Goal: Communication & Community: Share content

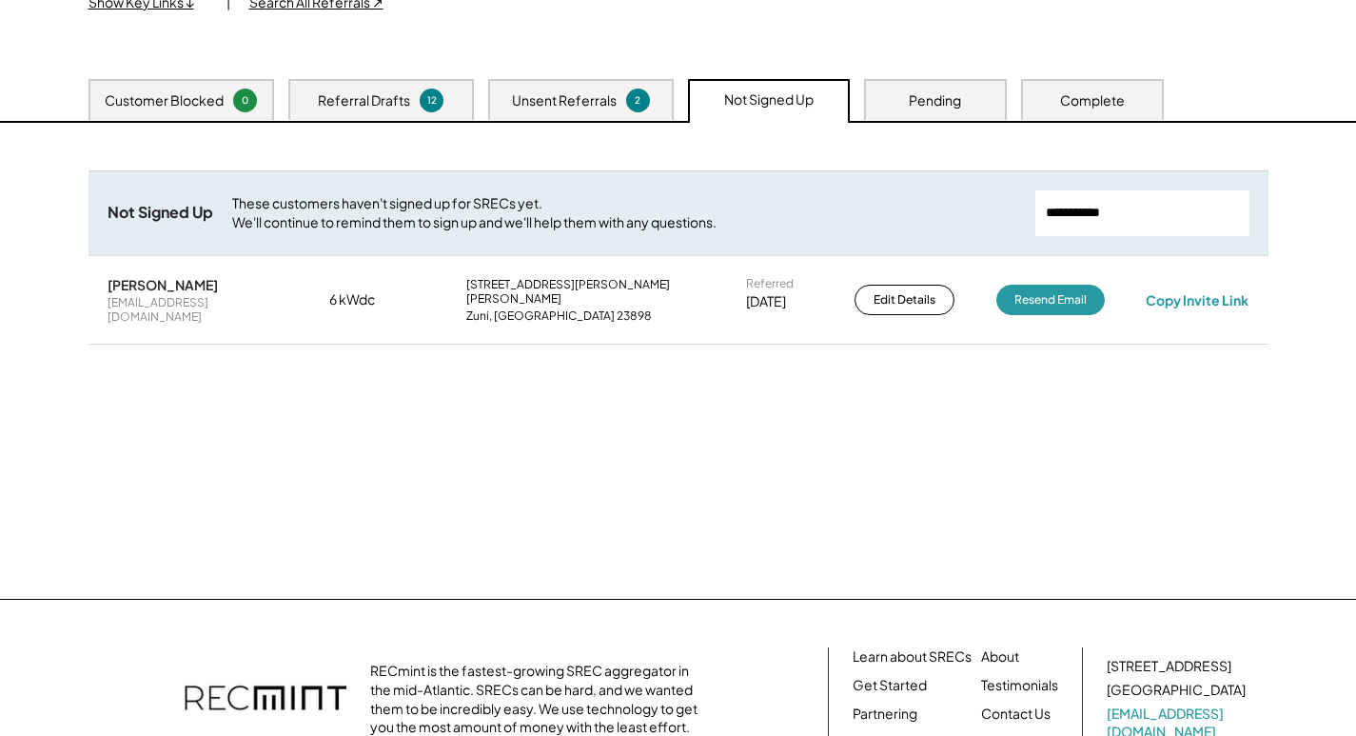
scroll to position [250, 0]
drag, startPoint x: 658, startPoint y: 255, endPoint x: 770, endPoint y: 255, distance: 111.3
click at [609, 258] on div "Not Signed Up These customers haven't signed up for SRECs yet. We'll continue t…" at bounding box center [678, 281] width 1180 height 222
paste input "**********"
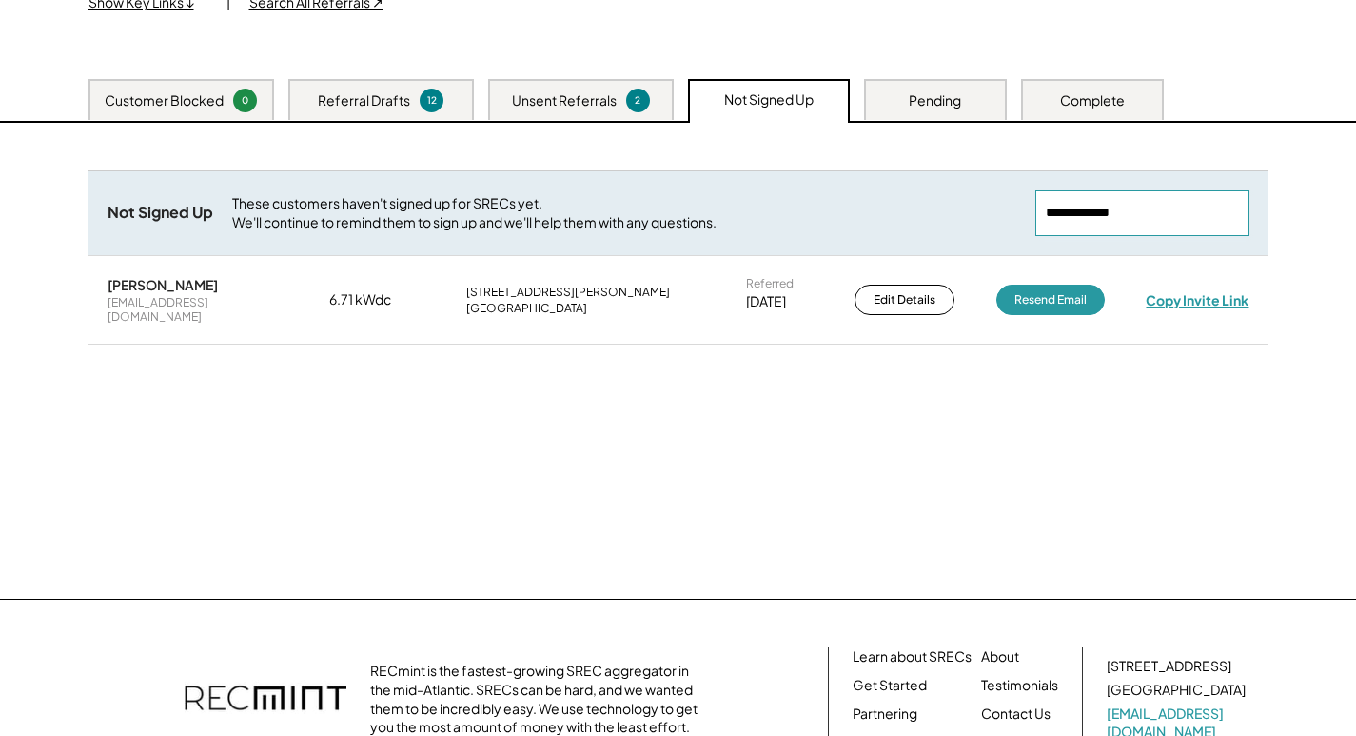
click at [1191, 301] on div "Copy Invite Link" at bounding box center [1197, 299] width 103 height 17
click at [1191, 298] on div "Copy Invite Link" at bounding box center [1197, 300] width 109 height 18
drag, startPoint x: 1160, startPoint y: 211, endPoint x: 974, endPoint y: 228, distance: 186.3
click at [975, 228] on div "Not Signed Up These customers haven't signed up for SRECs yet. We'll continue t…" at bounding box center [678, 212] width 1180 height 85
paste input "**********"
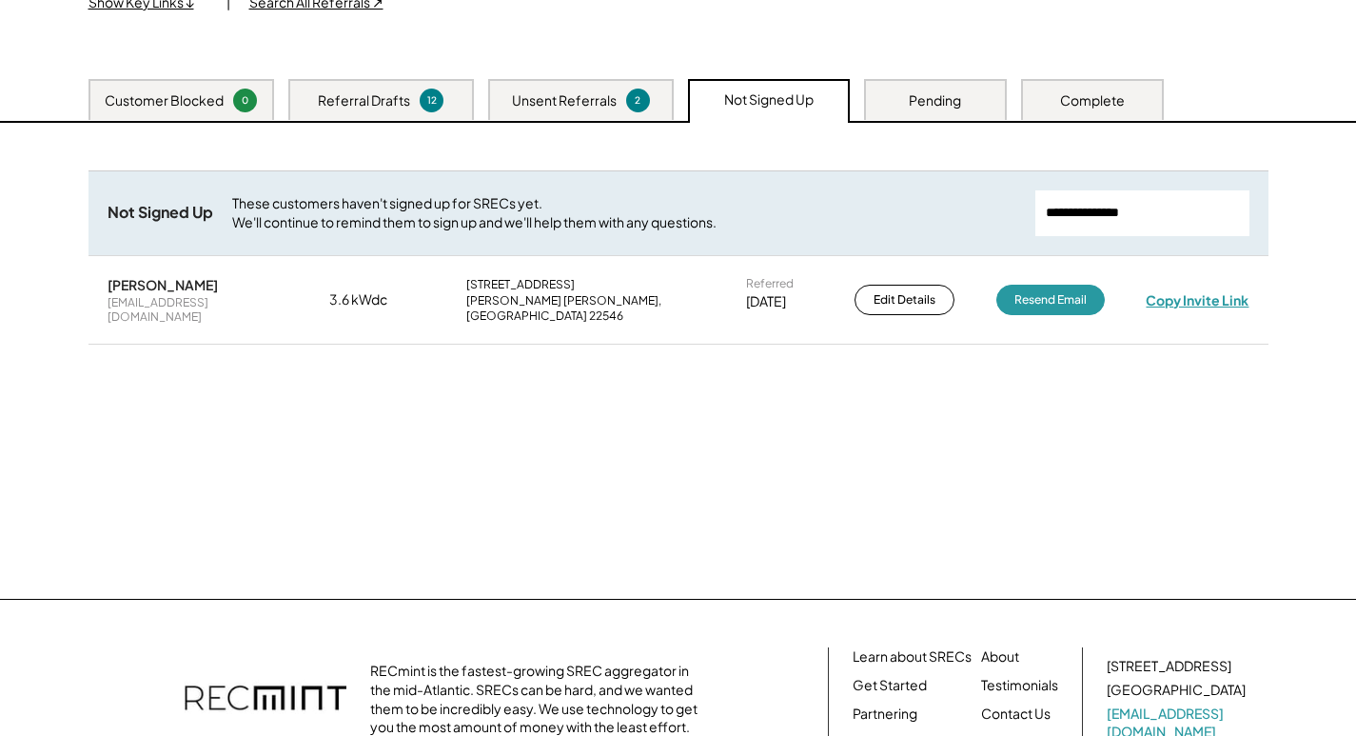
click at [1197, 298] on div "Copy Invite Link" at bounding box center [1197, 299] width 103 height 17
click at [1197, 298] on div "Copy Invite Link" at bounding box center [1198, 299] width 105 height 17
drag, startPoint x: 1168, startPoint y: 219, endPoint x: 889, endPoint y: 218, distance: 278.8
click at [889, 218] on div "Not Signed Up These customers haven't signed up for SRECs yet. We'll continue t…" at bounding box center [678, 212] width 1180 height 85
paste input "**********"
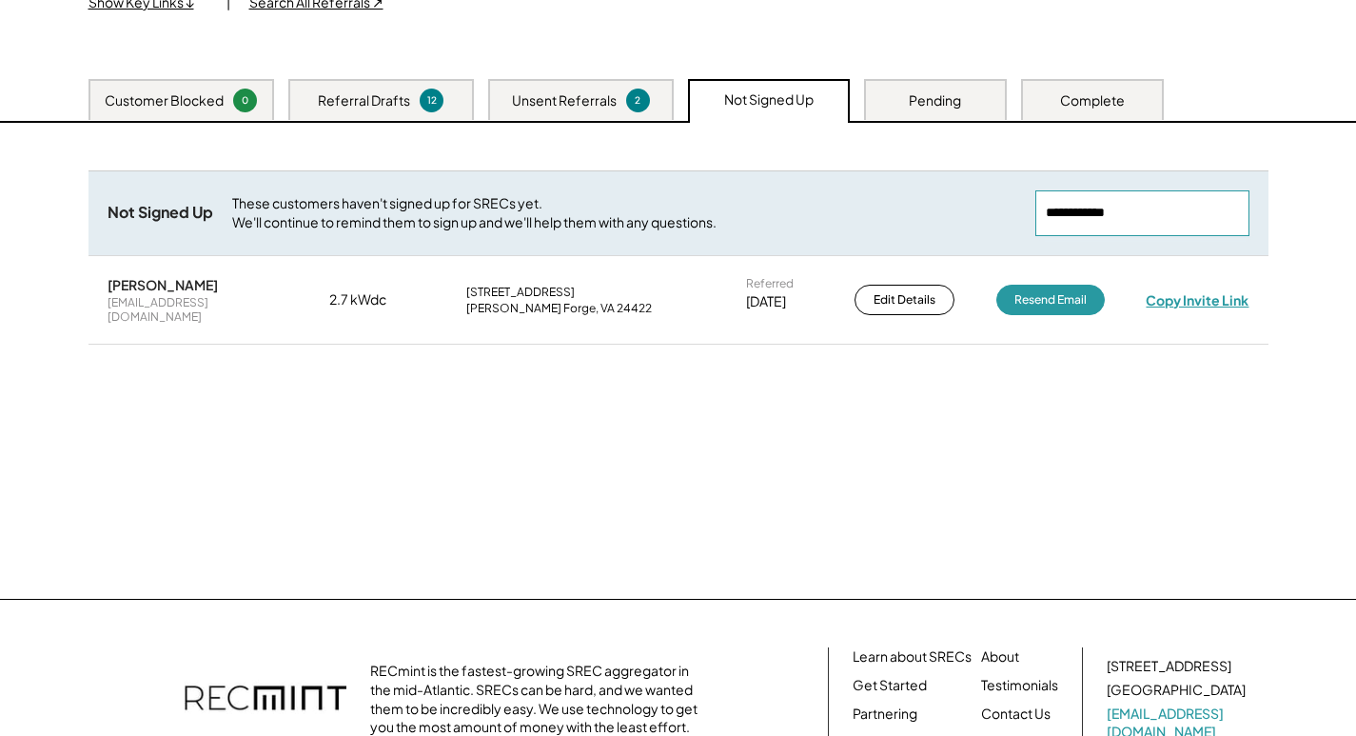
click at [1183, 298] on div "Copy Invite Link" at bounding box center [1197, 299] width 103 height 17
click at [1183, 296] on div "Copy Invite Link" at bounding box center [1197, 300] width 109 height 18
drag, startPoint x: 1148, startPoint y: 205, endPoint x: 914, endPoint y: 231, distance: 234.6
click at [914, 231] on div "Not Signed Up These customers haven't signed up for SRECs yet. We'll continue t…" at bounding box center [678, 212] width 1180 height 85
paste input "**********"
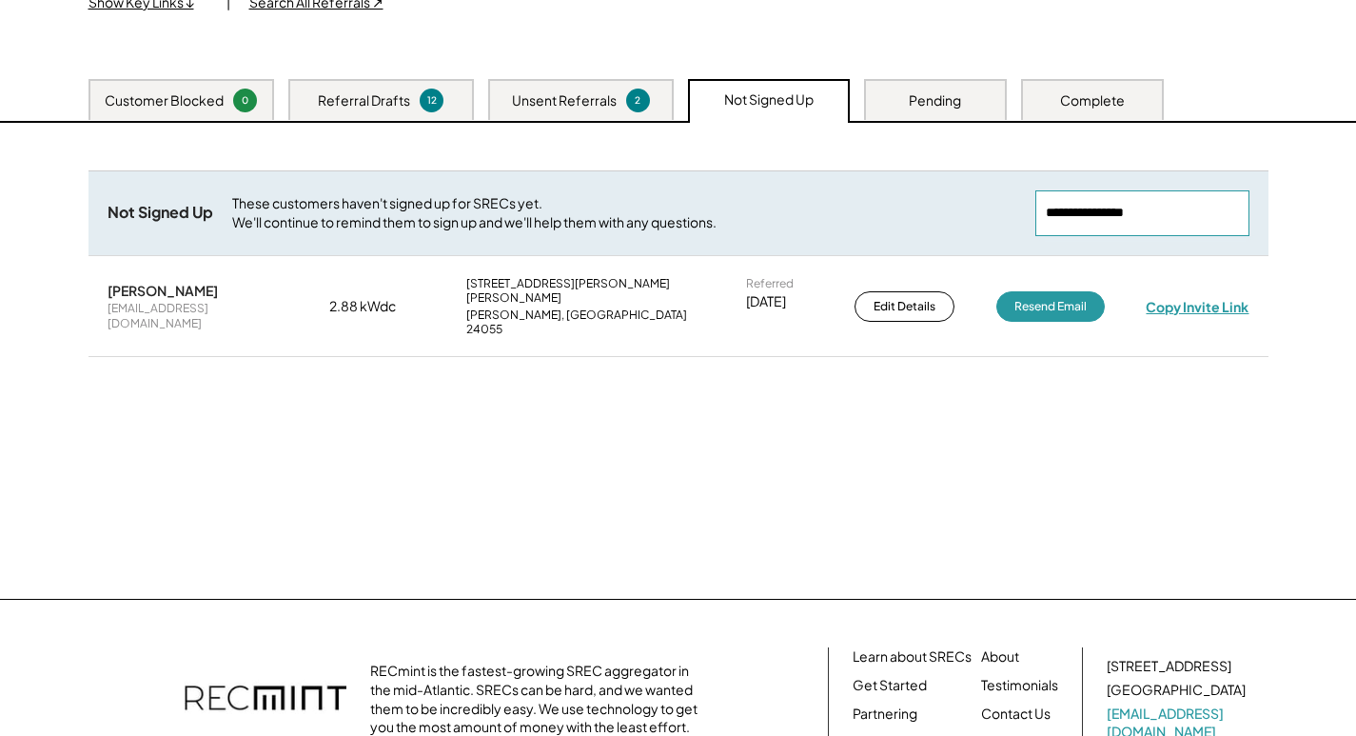
click at [1220, 299] on div "Copy Invite Link" at bounding box center [1197, 306] width 103 height 17
click at [1220, 299] on div "Copy Invite Link" at bounding box center [1197, 306] width 107 height 18
drag, startPoint x: 1149, startPoint y: 212, endPoint x: 764, endPoint y: 213, distance: 384.4
click at [764, 213] on div "Not Signed Up These customers haven't signed up for SRECs yet. We'll continue t…" at bounding box center [678, 212] width 1180 height 85
paste input "**********"
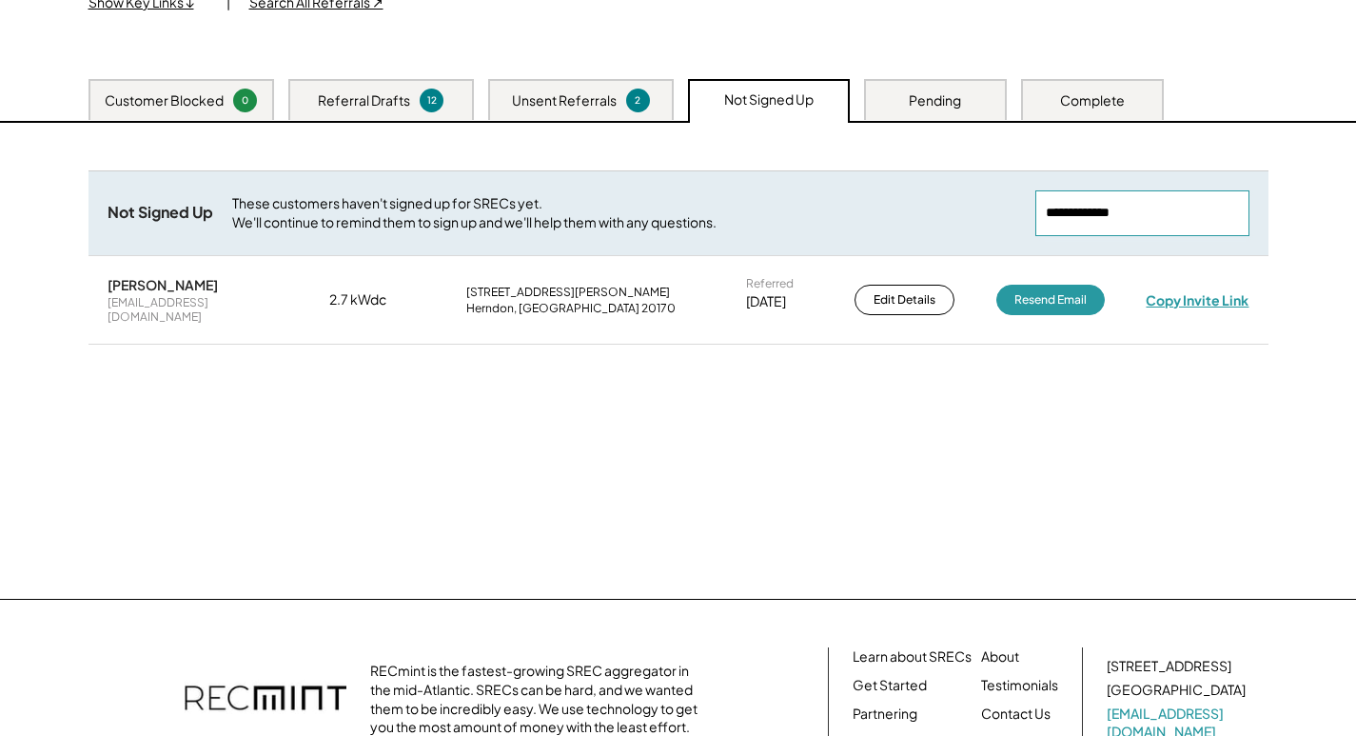
click at [1190, 291] on div "Copy Invite Link" at bounding box center [1197, 299] width 103 height 17
click at [1190, 291] on div "Copy Invite Link" at bounding box center [1198, 300] width 110 height 18
drag, startPoint x: 1164, startPoint y: 234, endPoint x: 867, endPoint y: 222, distance: 297.1
click at [867, 224] on div "Not Signed Up These customers haven't signed up for SRECs yet. We'll continue t…" at bounding box center [678, 212] width 1180 height 85
paste input "**********"
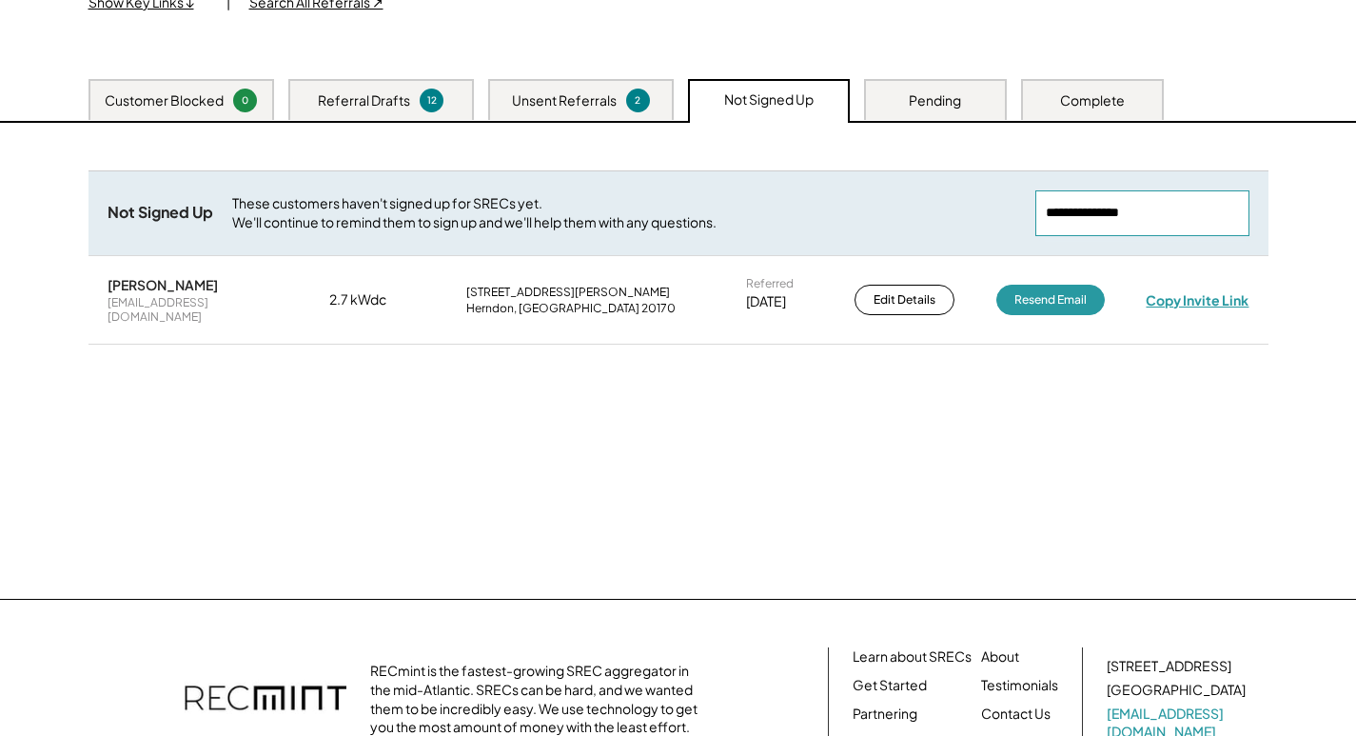
click at [1189, 291] on div "Copy Invite Link" at bounding box center [1197, 299] width 103 height 17
click at [1183, 212] on input "input" at bounding box center [1142, 213] width 214 height 46
click at [1214, 292] on div "Copy Invite Link" at bounding box center [1197, 299] width 103 height 17
click at [1214, 292] on div "Copy Invite Link" at bounding box center [1197, 300] width 109 height 18
drag, startPoint x: 1022, startPoint y: 207, endPoint x: 853, endPoint y: 202, distance: 169.5
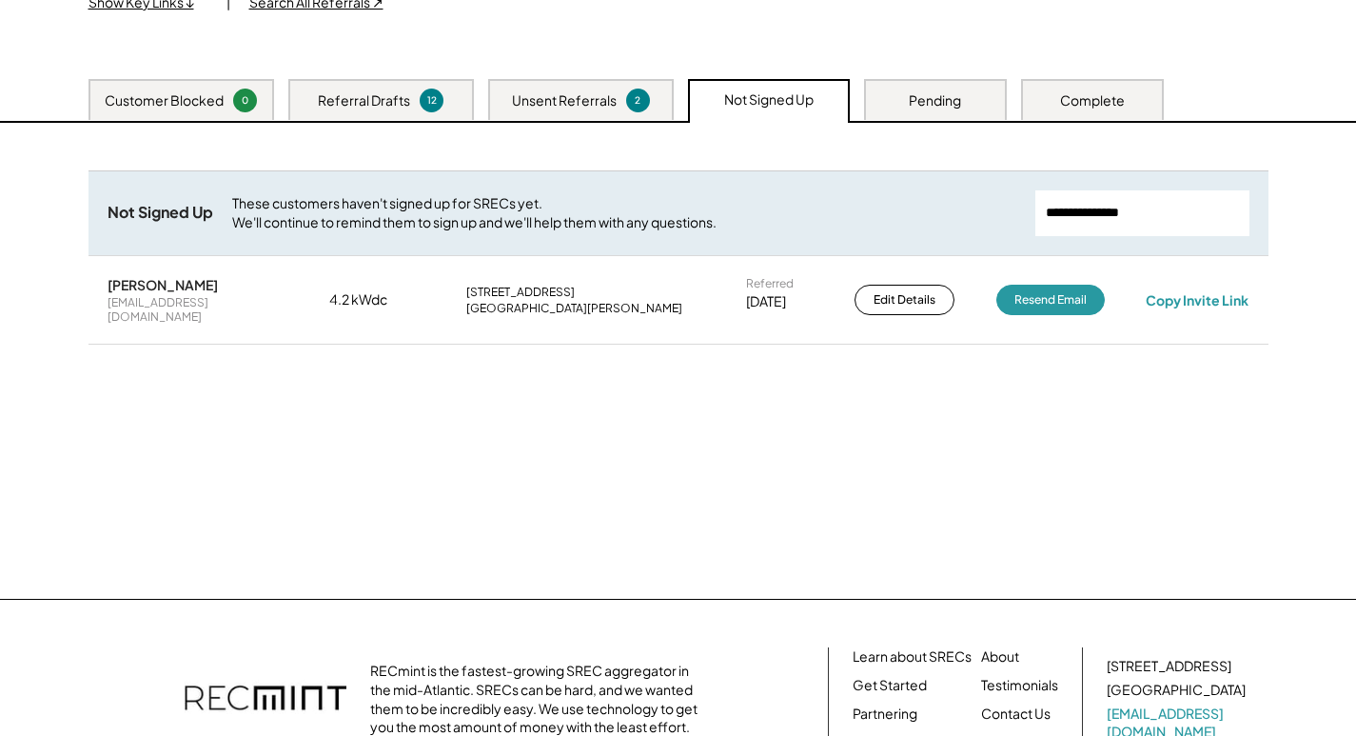
click at [853, 202] on div "Not Signed Up These customers haven't signed up for SRECs yet. We'll continue t…" at bounding box center [678, 212] width 1180 height 85
paste input "**********"
click at [1203, 292] on div "Copy Invite Link" at bounding box center [1197, 299] width 103 height 17
click at [1149, 291] on div "Copy Invite Link" at bounding box center [1197, 299] width 103 height 17
click at [1218, 298] on div "Copy Invite Link" at bounding box center [1197, 299] width 103 height 17
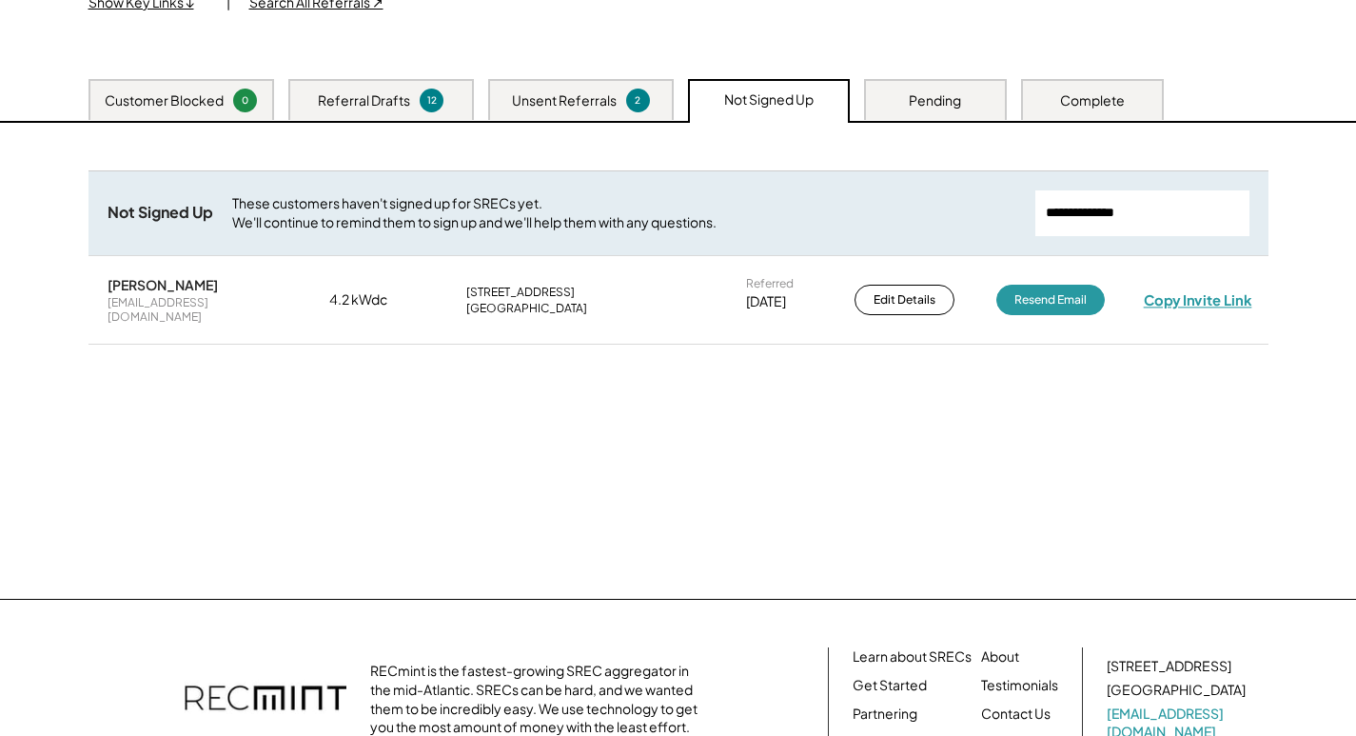
click at [1214, 297] on div "Copy Invite Link" at bounding box center [1198, 300] width 108 height 18
click at [1189, 294] on div "Copy Invite Link" at bounding box center [1197, 299] width 103 height 17
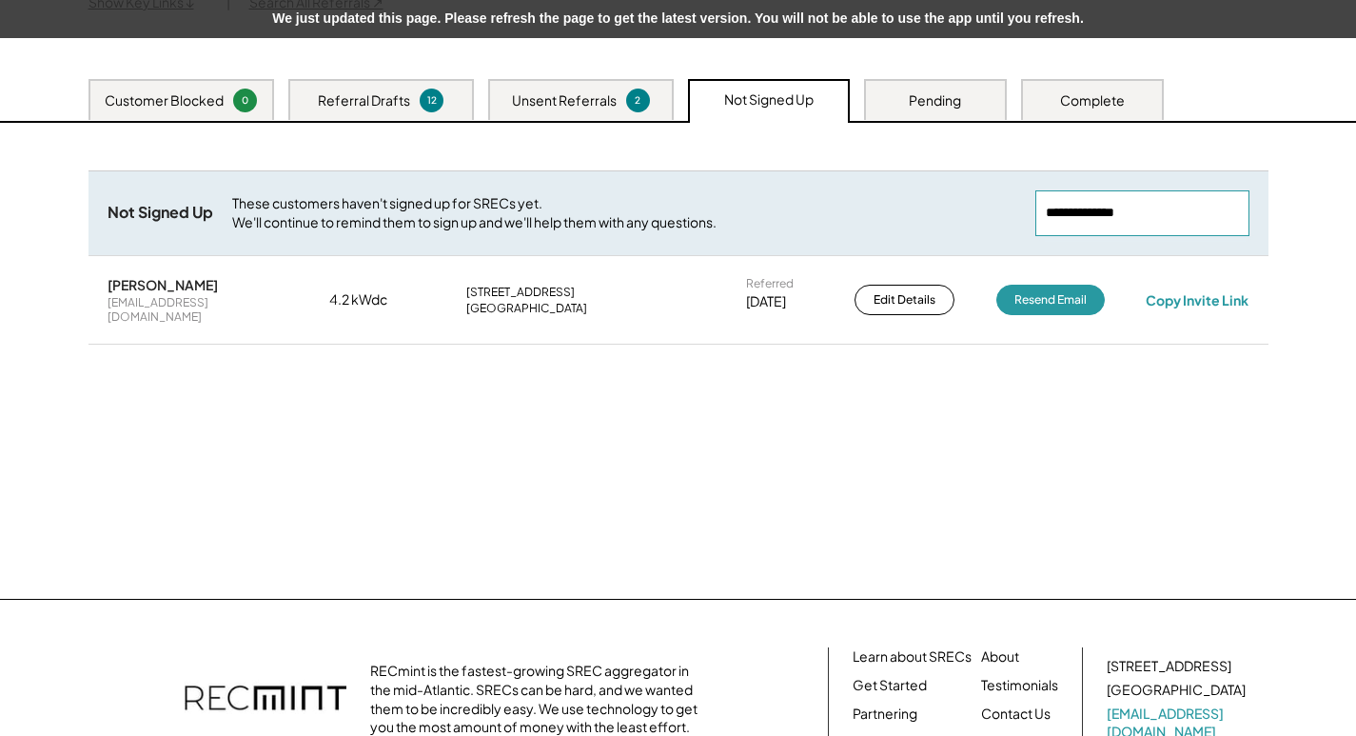
drag, startPoint x: 1158, startPoint y: 216, endPoint x: 913, endPoint y: 216, distance: 244.6
click at [913, 216] on div "Not Signed Up These customers haven't signed up for SRECs yet. We'll continue t…" at bounding box center [678, 212] width 1180 height 85
paste input "**********"
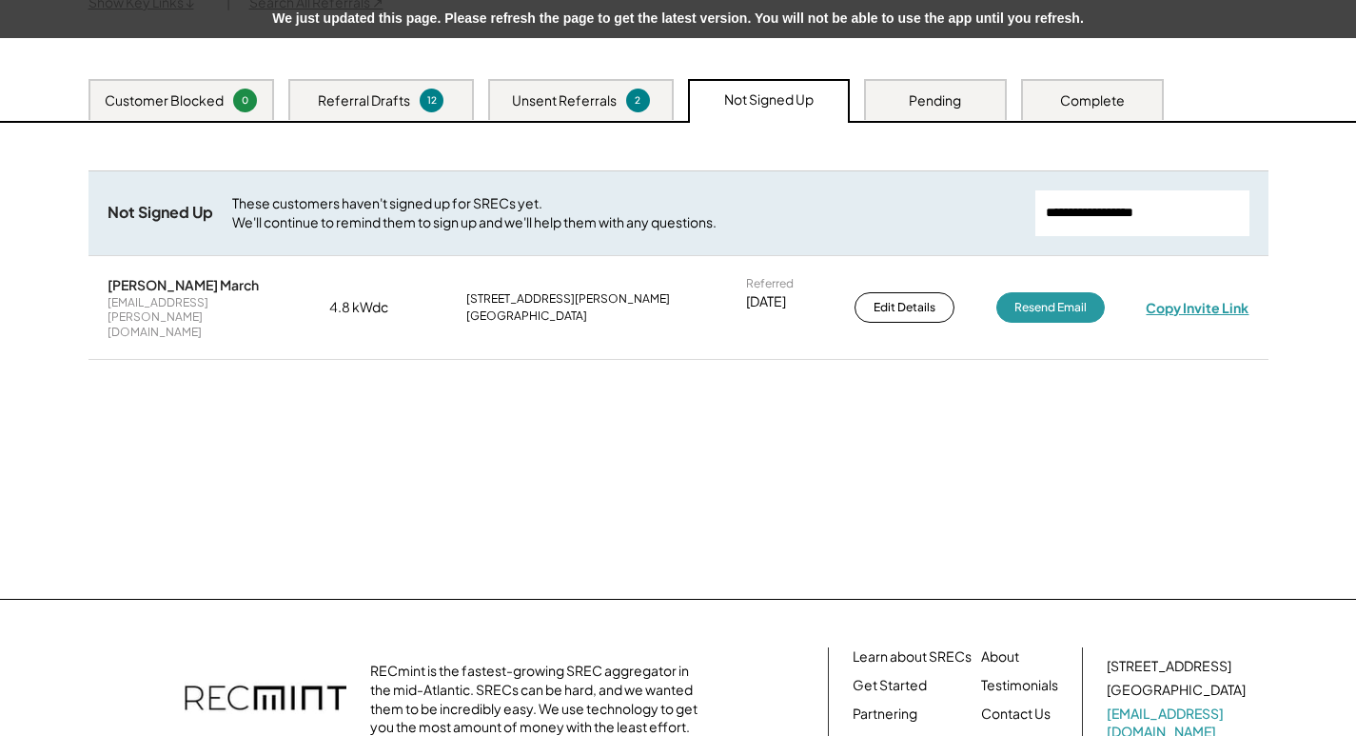
click at [1200, 299] on div "Copy Invite Link" at bounding box center [1197, 307] width 103 height 17
drag, startPoint x: 1190, startPoint y: 216, endPoint x: 916, endPoint y: 216, distance: 274.0
click at [916, 216] on div "Not Signed Up These customers haven't signed up for SRECs yet. We'll continue t…" at bounding box center [678, 212] width 1180 height 85
paste input "**********"
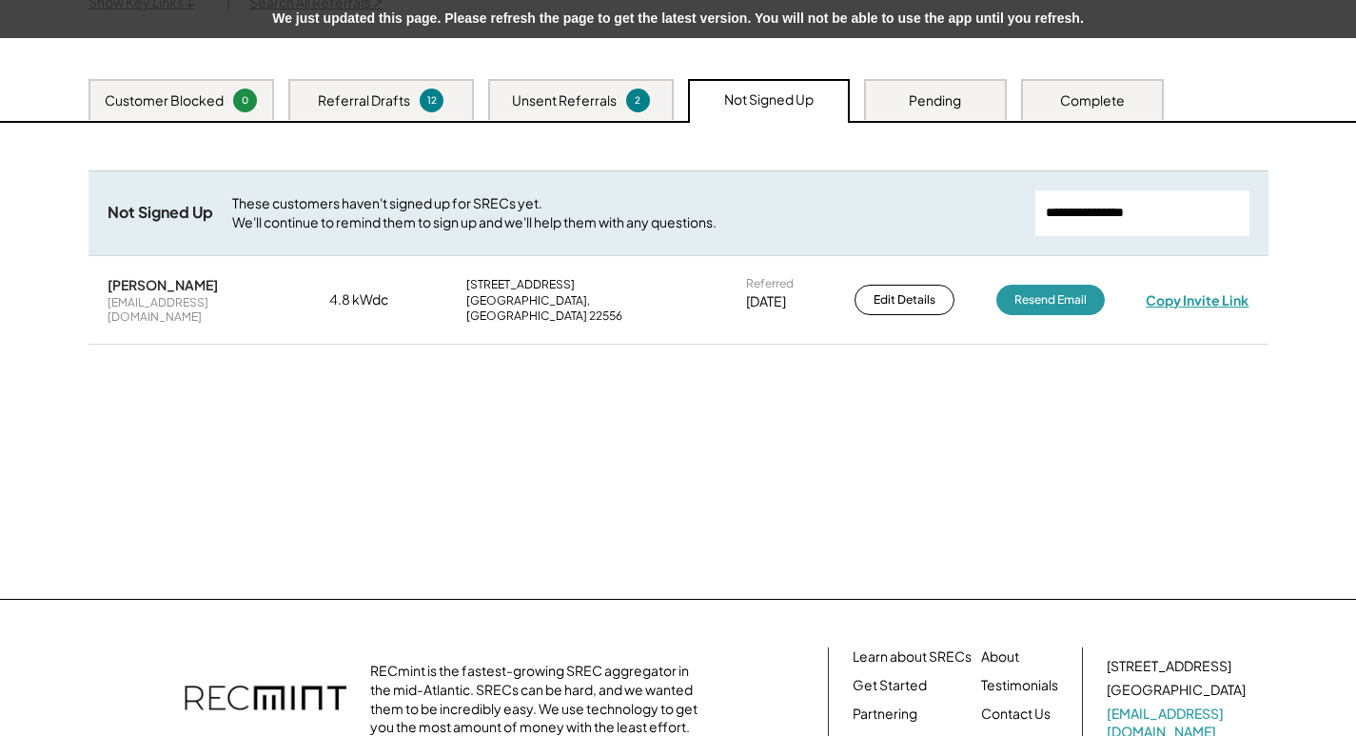
click at [1189, 291] on div "Copy Invite Link" at bounding box center [1197, 299] width 103 height 17
click at [1189, 291] on div "Copy Invite Link" at bounding box center [1198, 299] width 104 height 17
drag, startPoint x: 959, startPoint y: 219, endPoint x: 847, endPoint y: 219, distance: 112.3
click at [847, 219] on div "Not Signed Up These customers haven't signed up for SRECs yet. We'll continue t…" at bounding box center [678, 212] width 1180 height 85
paste input "**********"
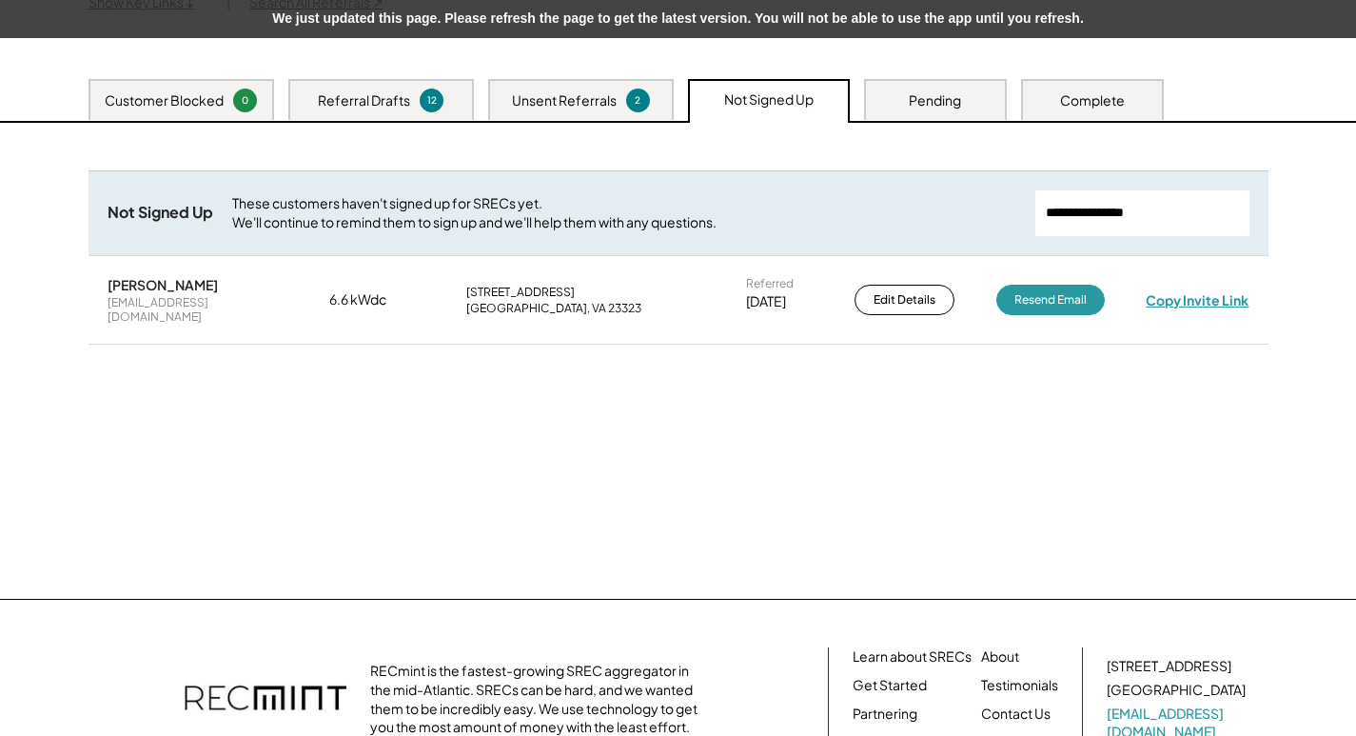
click at [1192, 291] on div "Copy Invite Link" at bounding box center [1197, 299] width 103 height 17
click at [1192, 295] on div "Copy Invite Link" at bounding box center [1198, 299] width 104 height 17
click at [1196, 291] on div "Copy Invite Link" at bounding box center [1197, 299] width 103 height 17
drag, startPoint x: 1202, startPoint y: 220, endPoint x: 564, endPoint y: 226, distance: 637.6
click at [558, 227] on div "Not Signed Up These customers haven't signed up for SRECs yet. We'll continue t…" at bounding box center [678, 212] width 1180 height 85
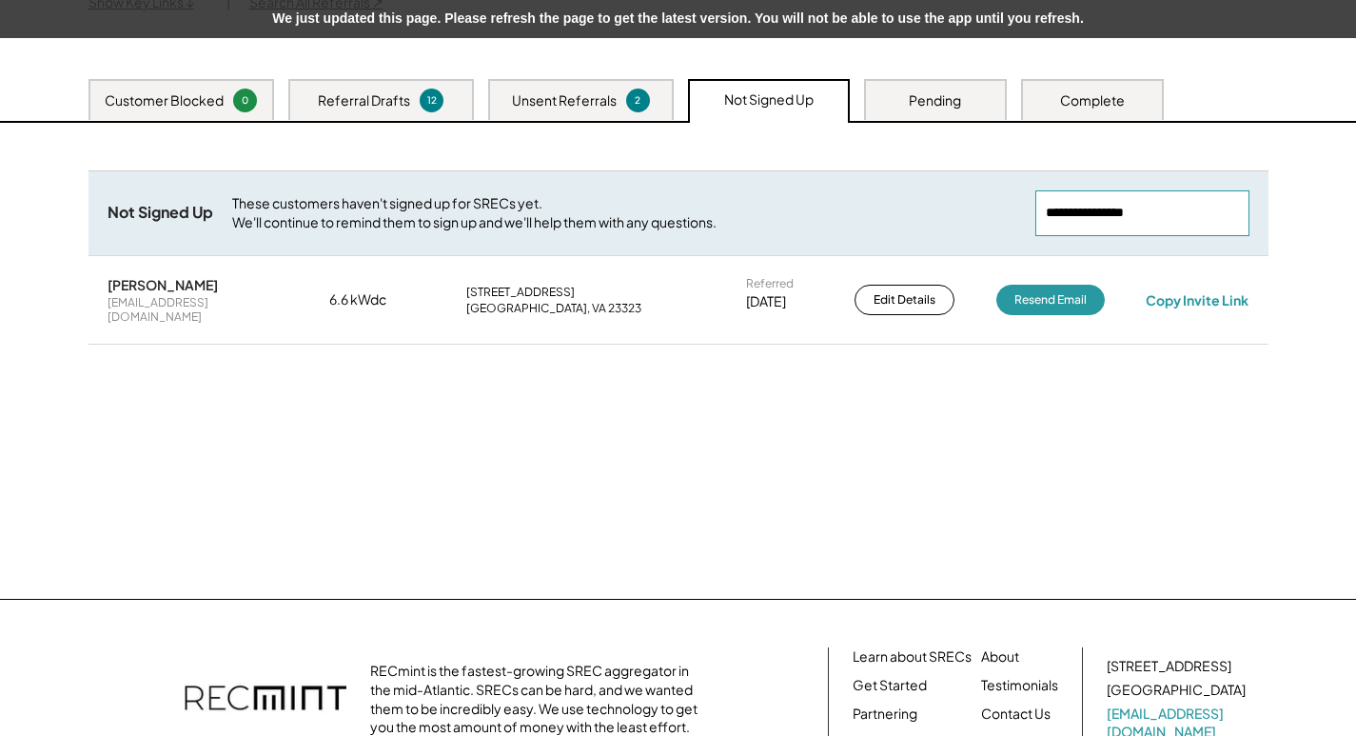
paste input "**********"
click at [1206, 291] on div "Copy Invite Link" at bounding box center [1197, 299] width 103 height 17
click at [1206, 291] on div "Copy Invite Link" at bounding box center [1198, 300] width 108 height 18
drag, startPoint x: 1053, startPoint y: 226, endPoint x: 1030, endPoint y: 230, distance: 24.1
click at [1032, 230] on div "Not Signed Up These customers haven't signed up for SRECs yet. We'll continue t…" at bounding box center [678, 212] width 1180 height 85
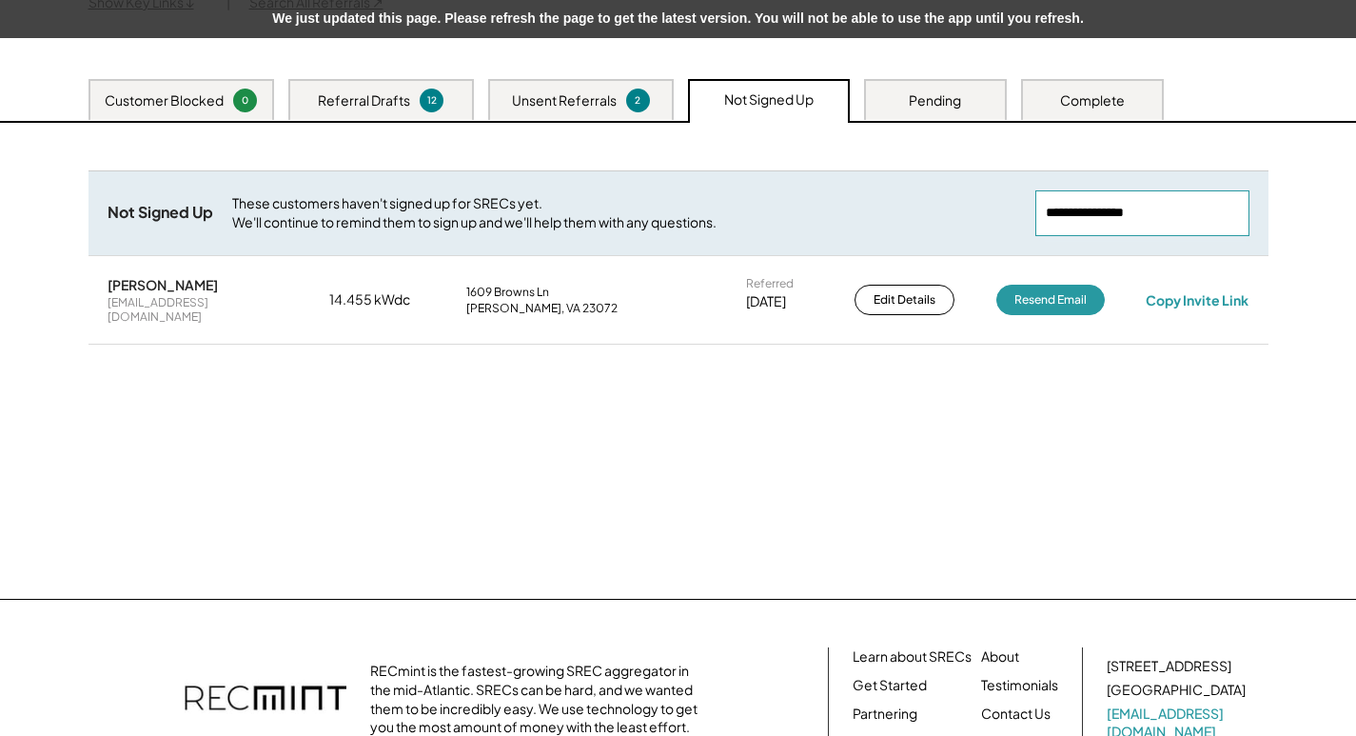
paste input "**********"
click at [1204, 293] on div "Copy Invite Link" at bounding box center [1197, 299] width 103 height 17
drag, startPoint x: 1147, startPoint y: 217, endPoint x: 952, endPoint y: 212, distance: 195.1
click at [952, 212] on div "Not Signed Up These customers haven't signed up for SRECs yet. We'll continue t…" at bounding box center [678, 212] width 1180 height 85
paste input "**********"
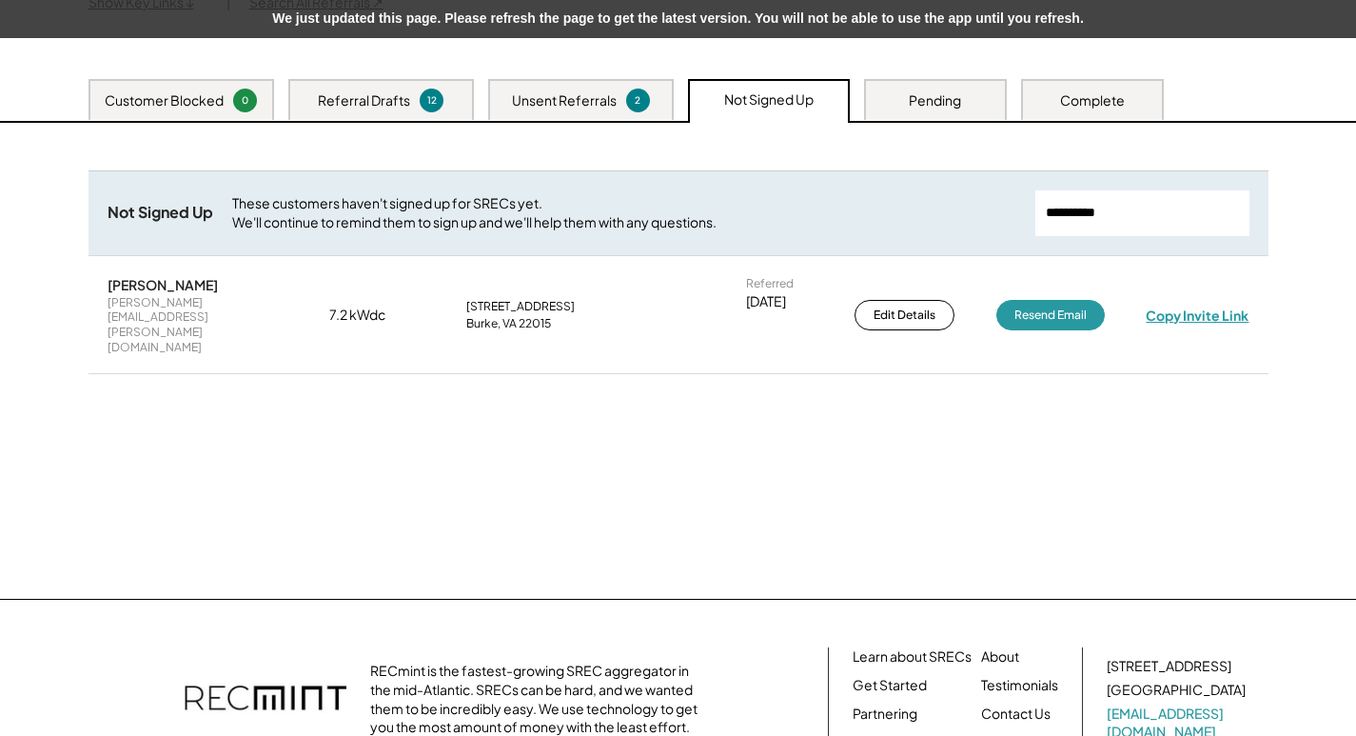
click at [1192, 306] on div "Copy Invite Link" at bounding box center [1197, 314] width 103 height 17
click at [1192, 306] on div "Copy Invite Link" at bounding box center [1198, 314] width 104 height 17
drag, startPoint x: 1127, startPoint y: 202, endPoint x: 835, endPoint y: 224, distance: 292.0
click at [835, 224] on div "Not Signed Up These customers haven't signed up for SRECs yet. We'll continue t…" at bounding box center [678, 212] width 1180 height 85
paste input "**********"
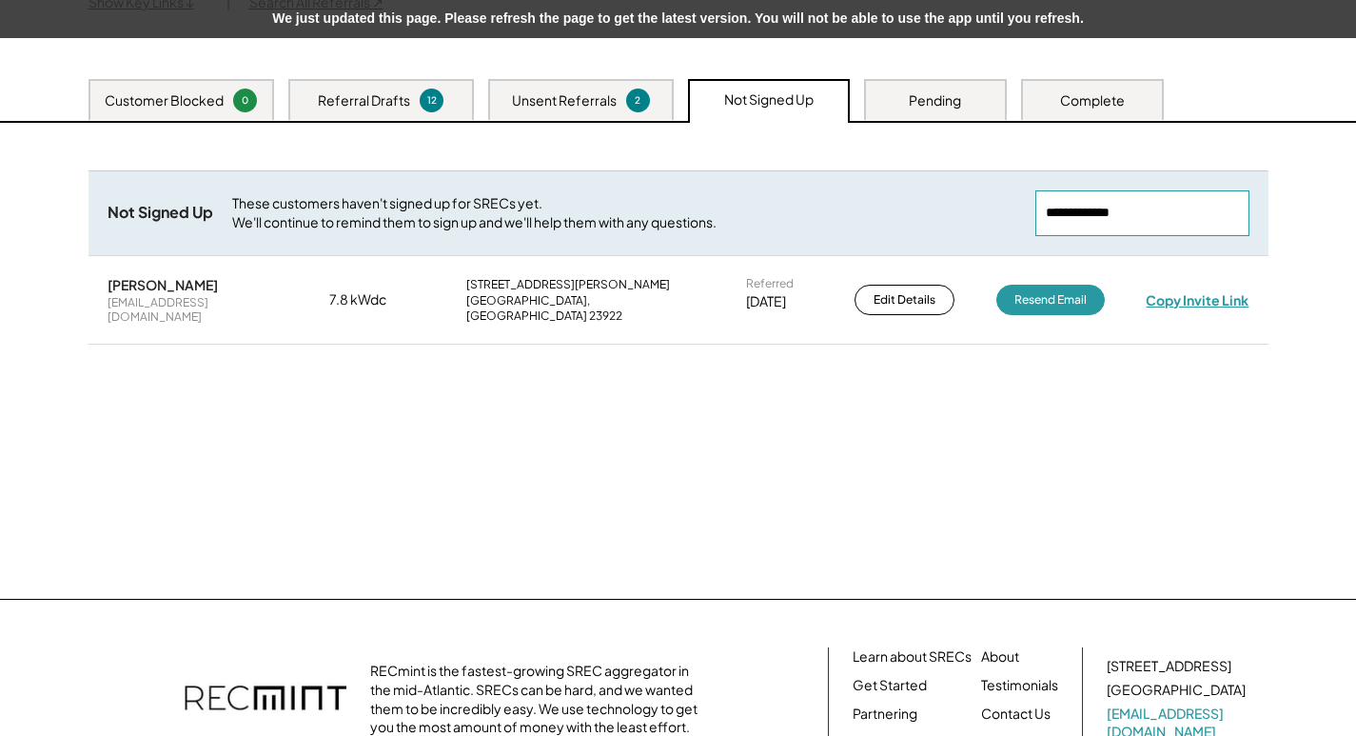
type input "**********"
click at [1227, 293] on div "Copy Invite Link" at bounding box center [1197, 299] width 103 height 17
click at [1227, 293] on div "Copy Invite Link" at bounding box center [1198, 300] width 110 height 18
